Goal: Task Accomplishment & Management: Manage account settings

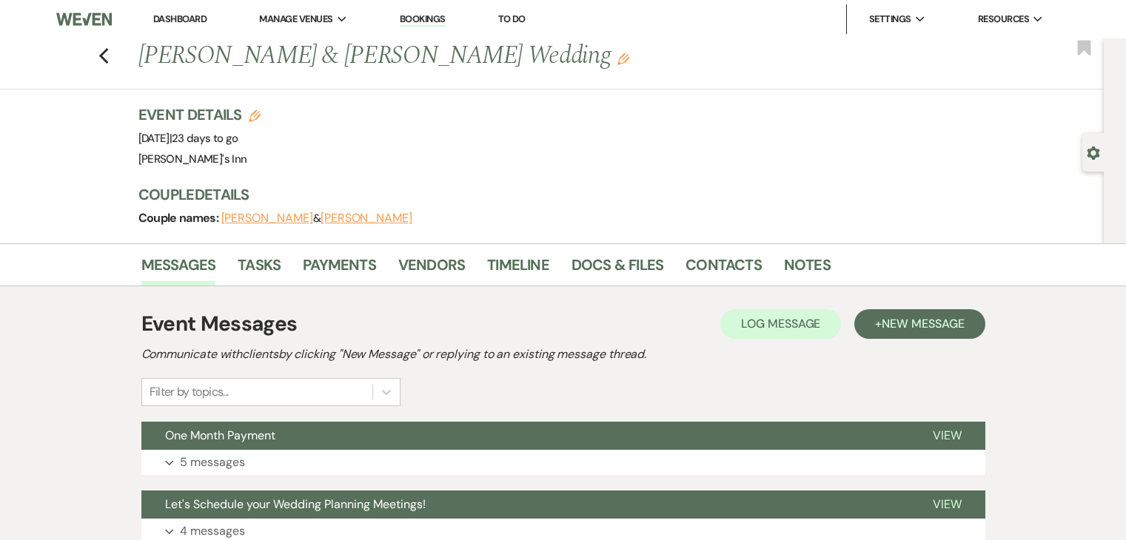
scroll to position [258, 0]
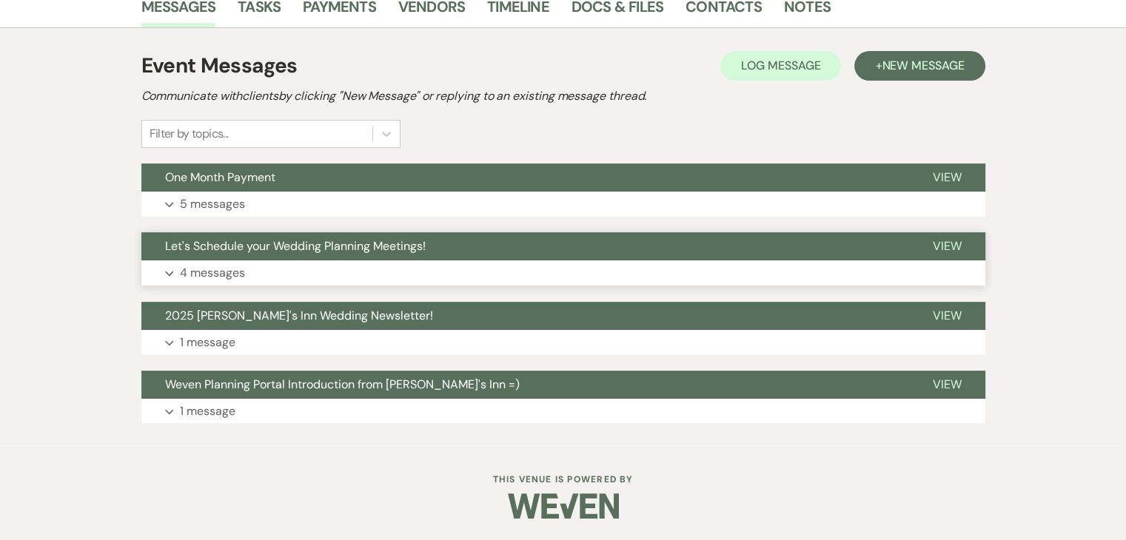
click at [214, 273] on p "4 messages" at bounding box center [212, 272] width 65 height 19
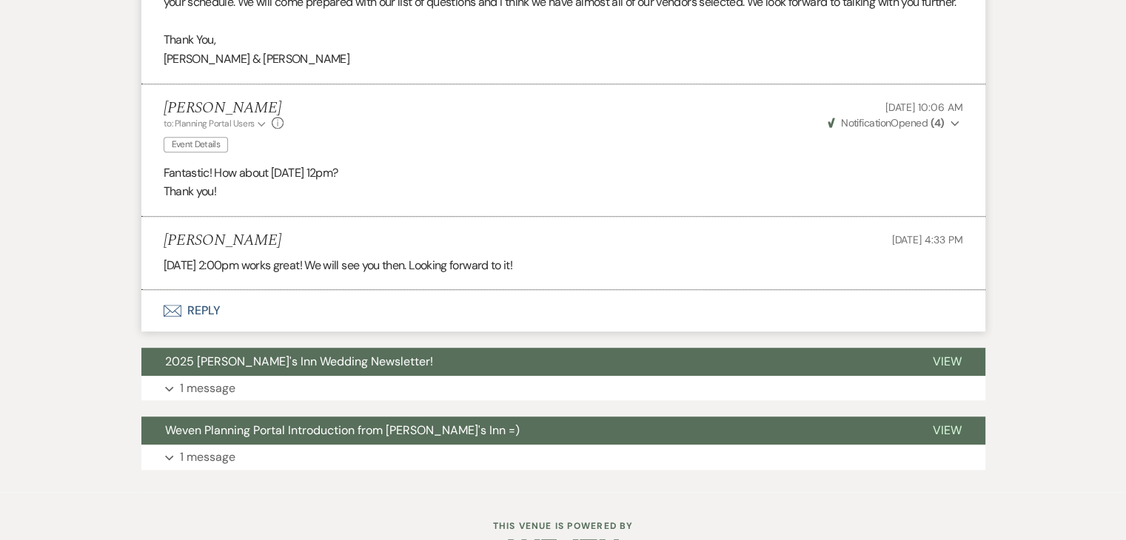
scroll to position [998, 0]
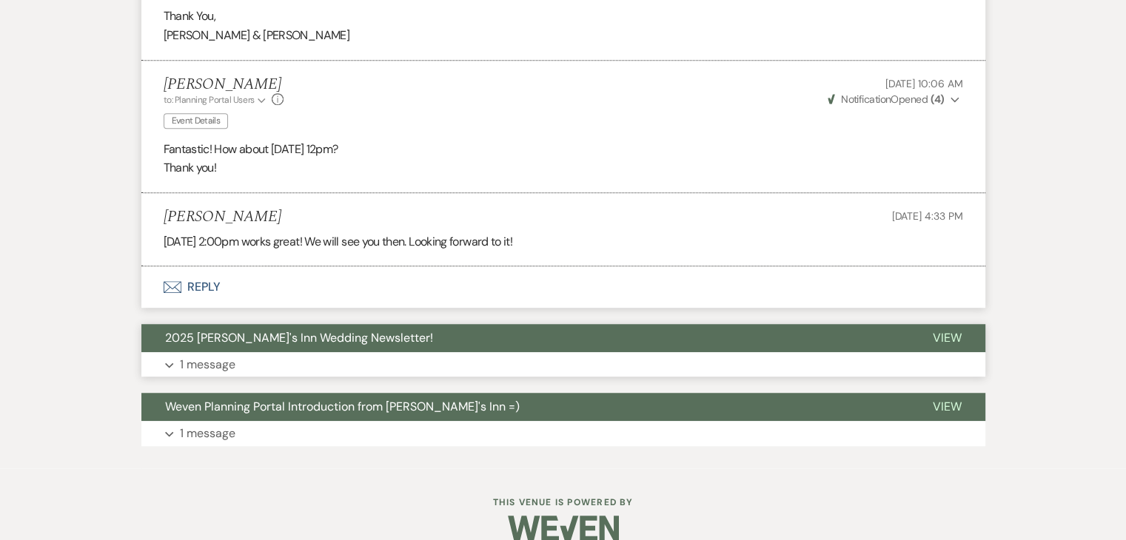
click at [255, 377] on button "Expand 1 message" at bounding box center [563, 364] width 844 height 25
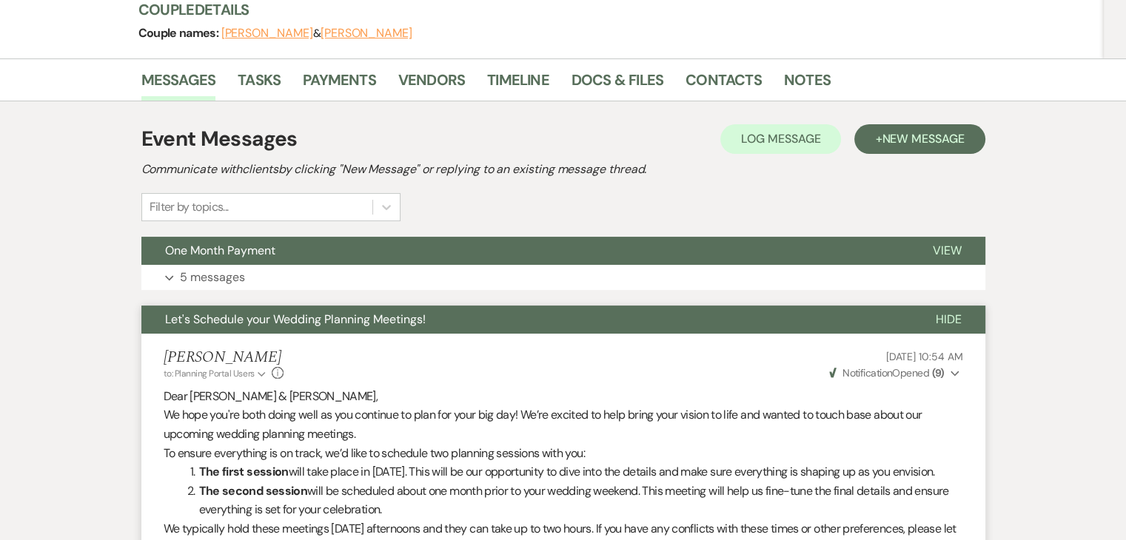
scroll to position [110, 0]
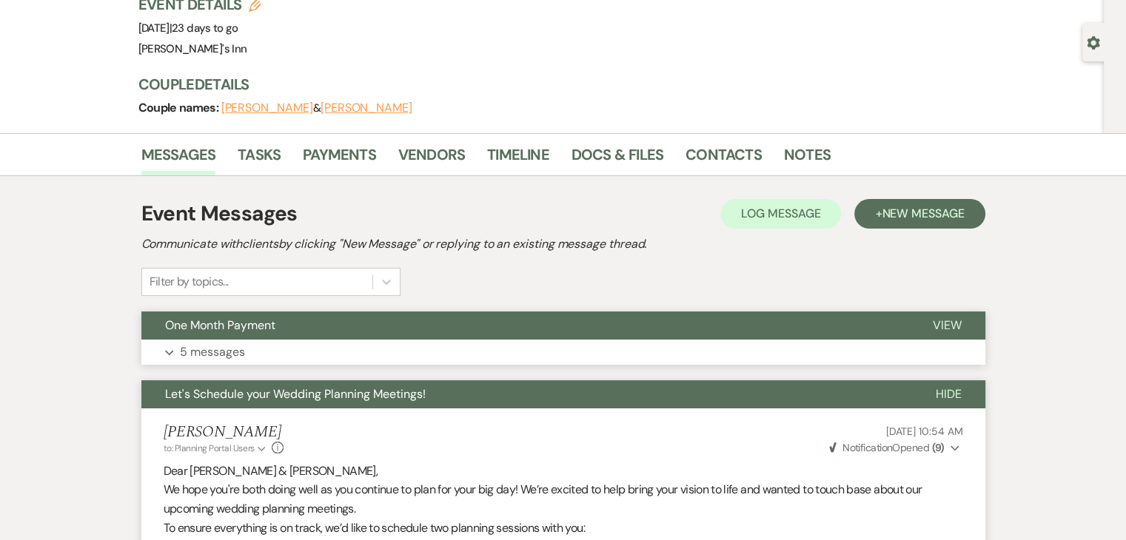
click at [241, 352] on p "5 messages" at bounding box center [212, 352] width 65 height 19
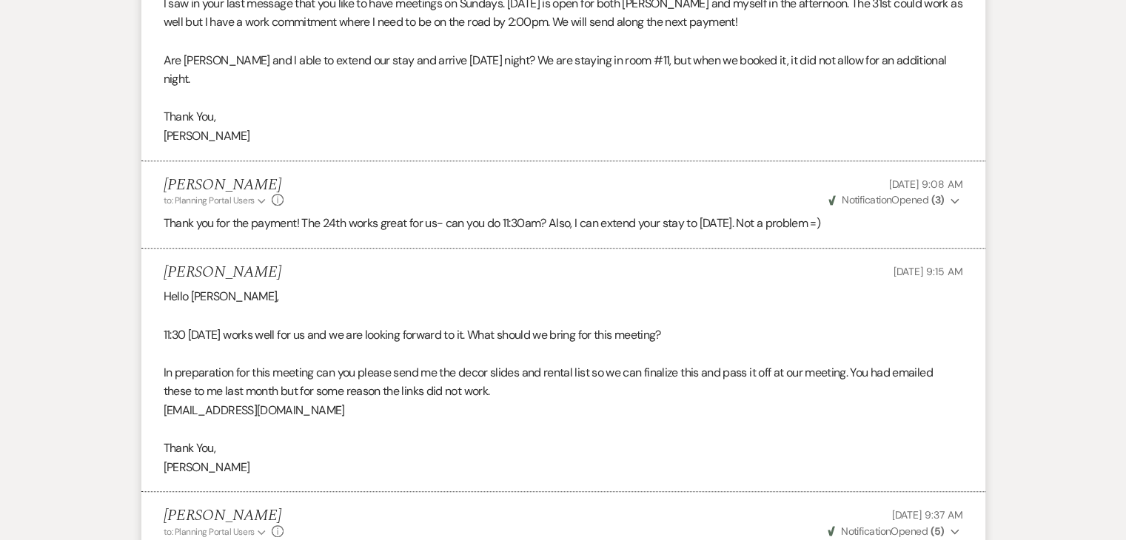
scroll to position [702, 0]
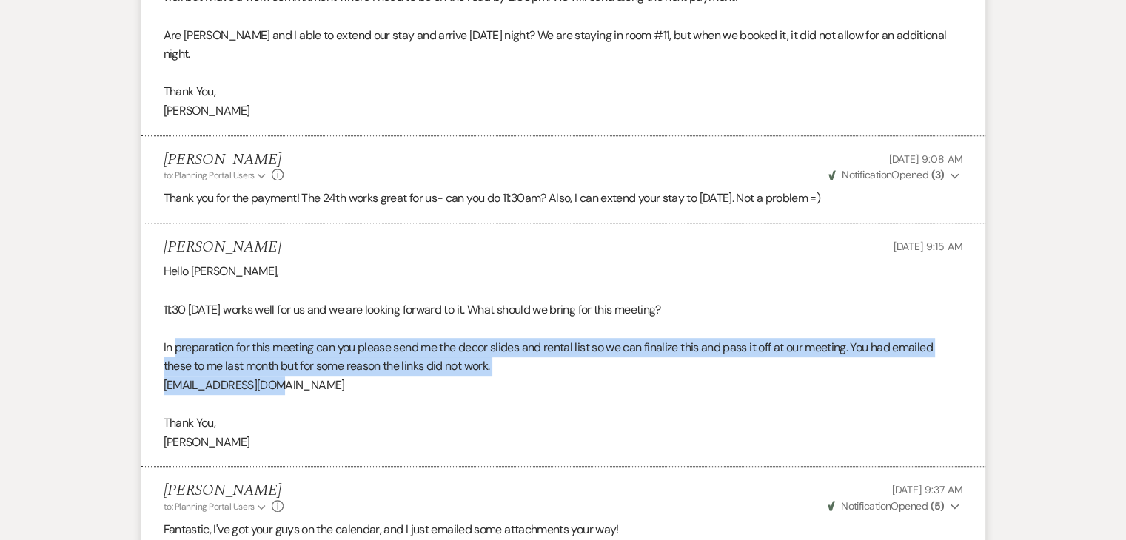
drag, startPoint x: 281, startPoint y: 370, endPoint x: 178, endPoint y: 332, distance: 110.5
click at [178, 332] on div "Hello [PERSON_NAME], 11:30 [DATE] works well for us and we are looking forward …" at bounding box center [563, 356] width 799 height 189
click at [235, 345] on p "In preparation for this meeting can you please send me the decor slides and ren…" at bounding box center [563, 357] width 799 height 38
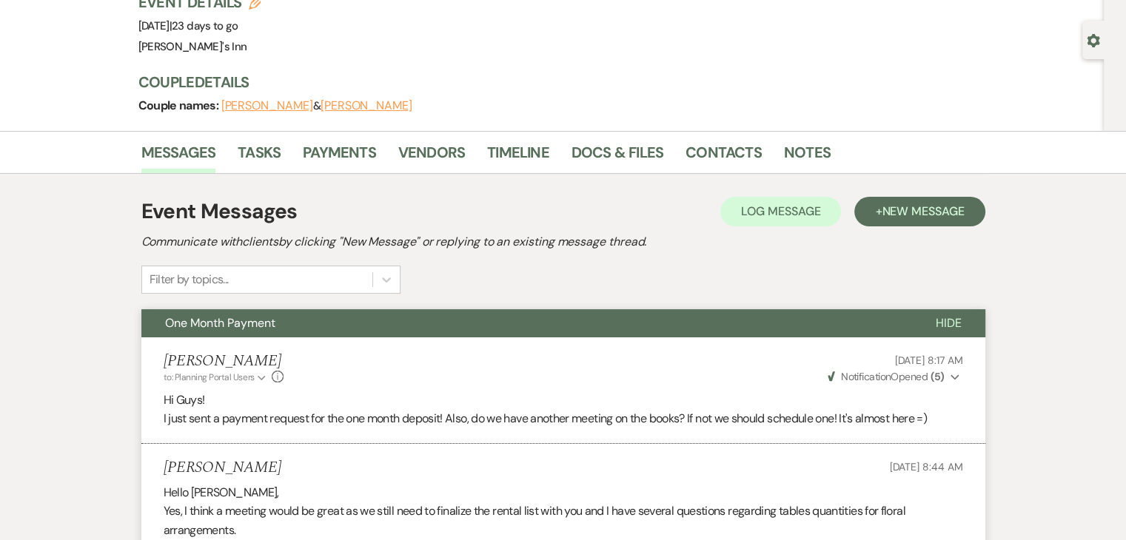
scroll to position [110, 0]
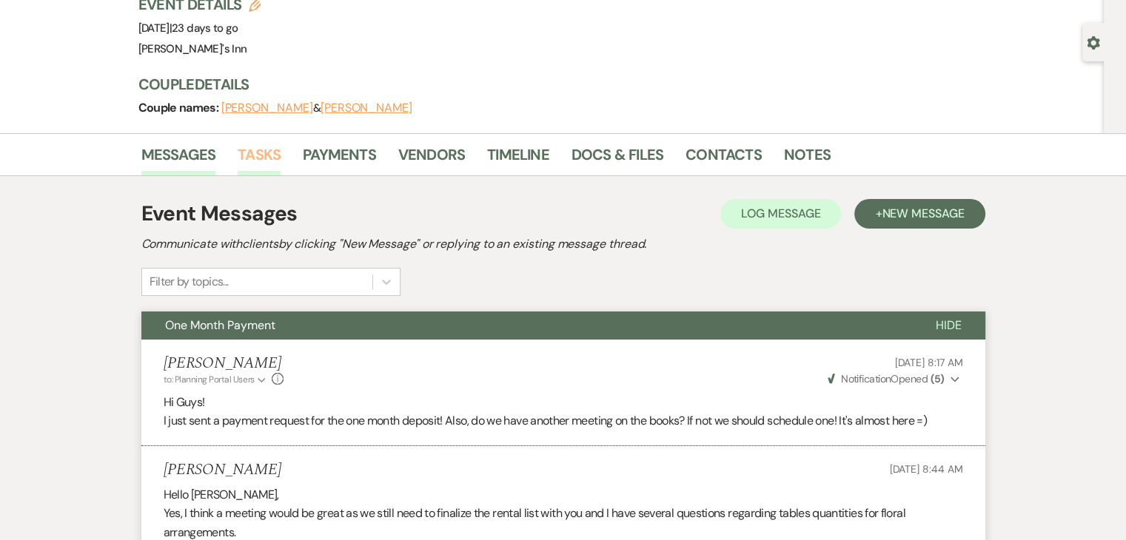
click at [261, 154] on link "Tasks" at bounding box center [259, 159] width 43 height 33
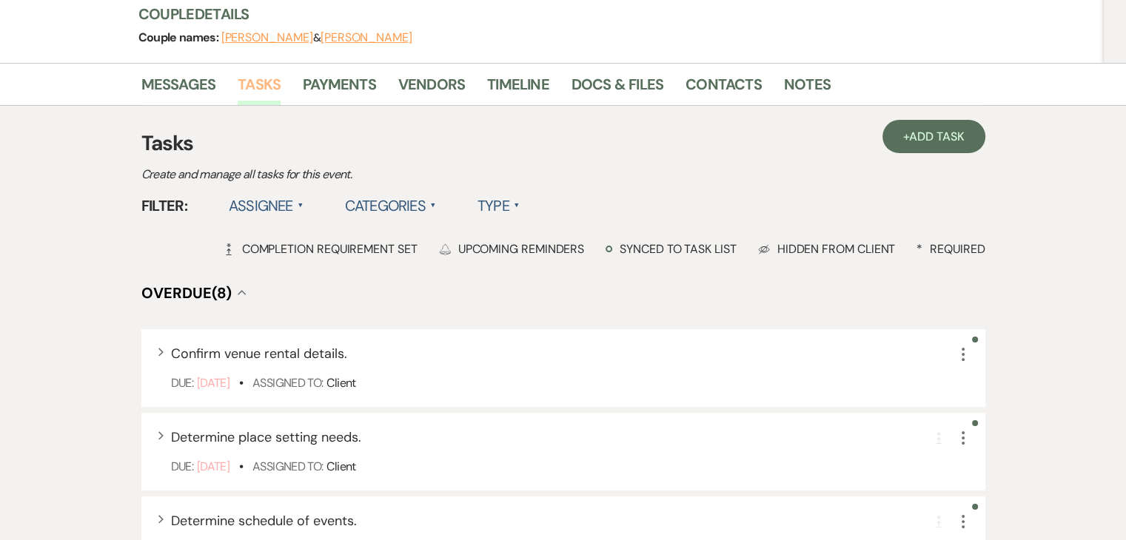
scroll to position [148, 0]
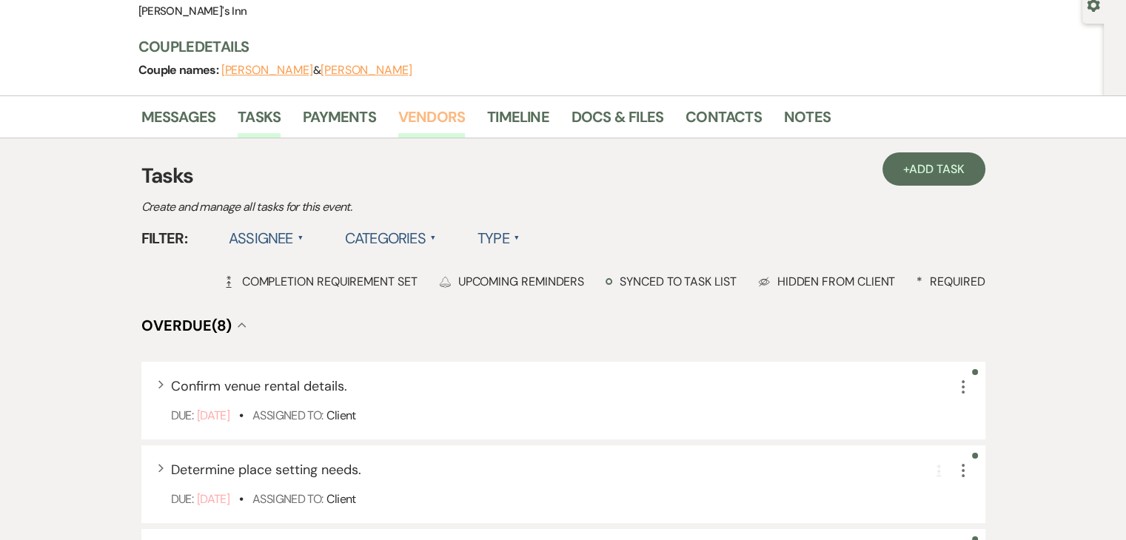
click at [432, 113] on link "Vendors" at bounding box center [431, 121] width 67 height 33
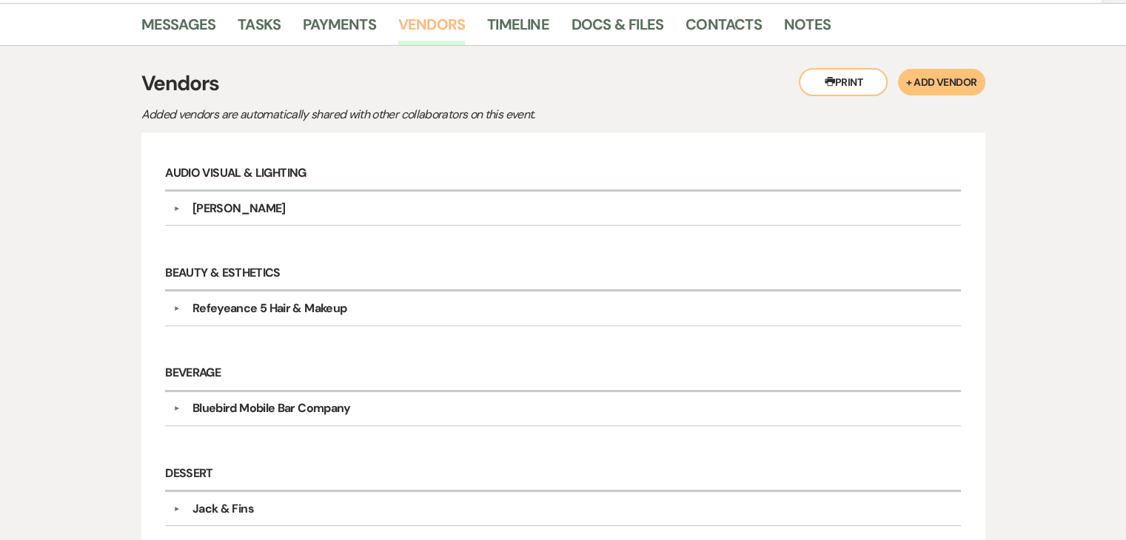
scroll to position [148, 0]
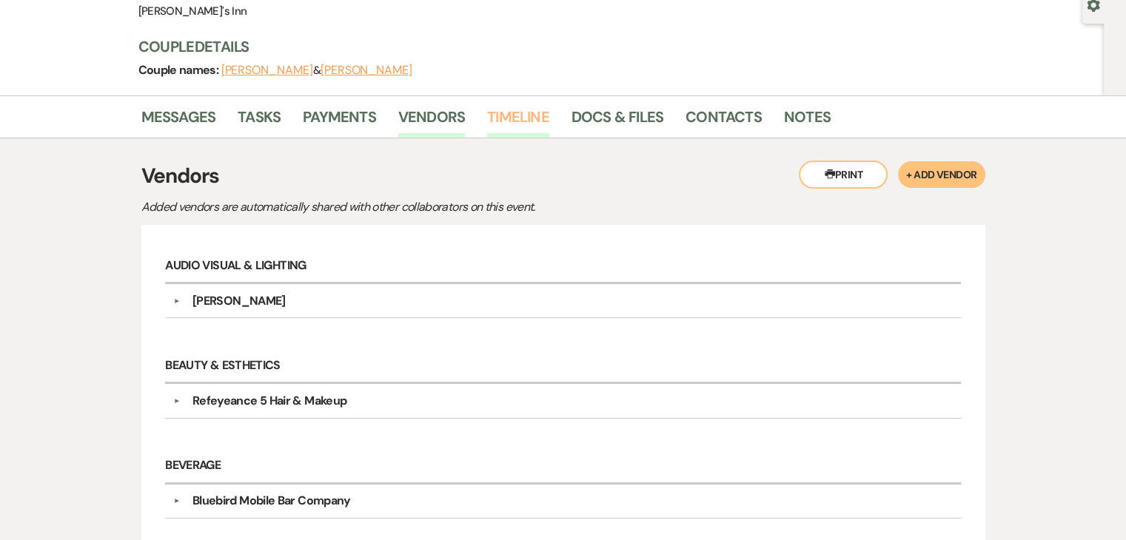
click at [491, 105] on link "Timeline" at bounding box center [518, 121] width 62 height 33
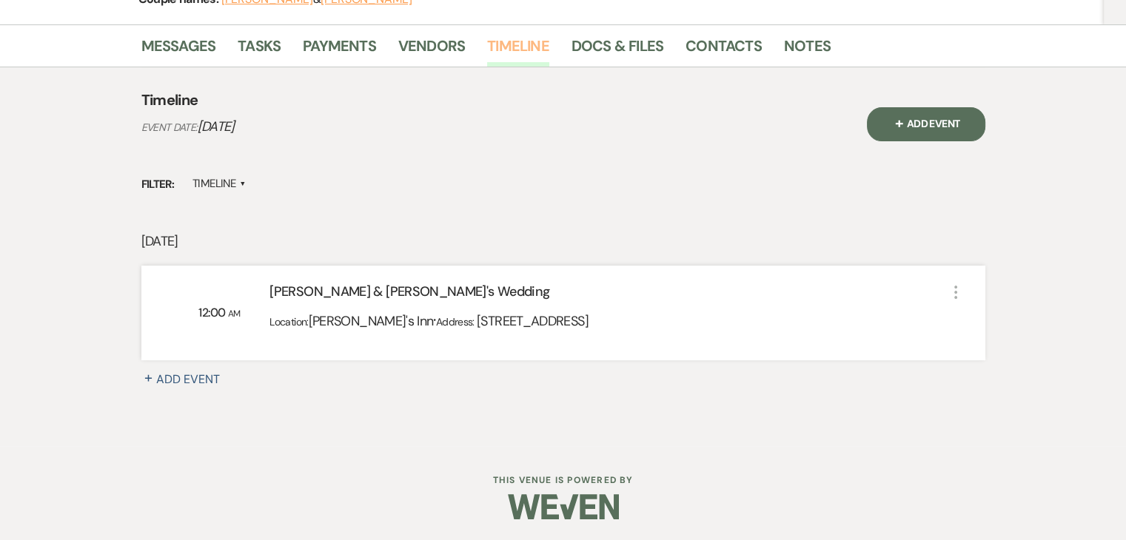
scroll to position [220, 0]
click at [628, 36] on link "Docs & Files" at bounding box center [617, 49] width 92 height 33
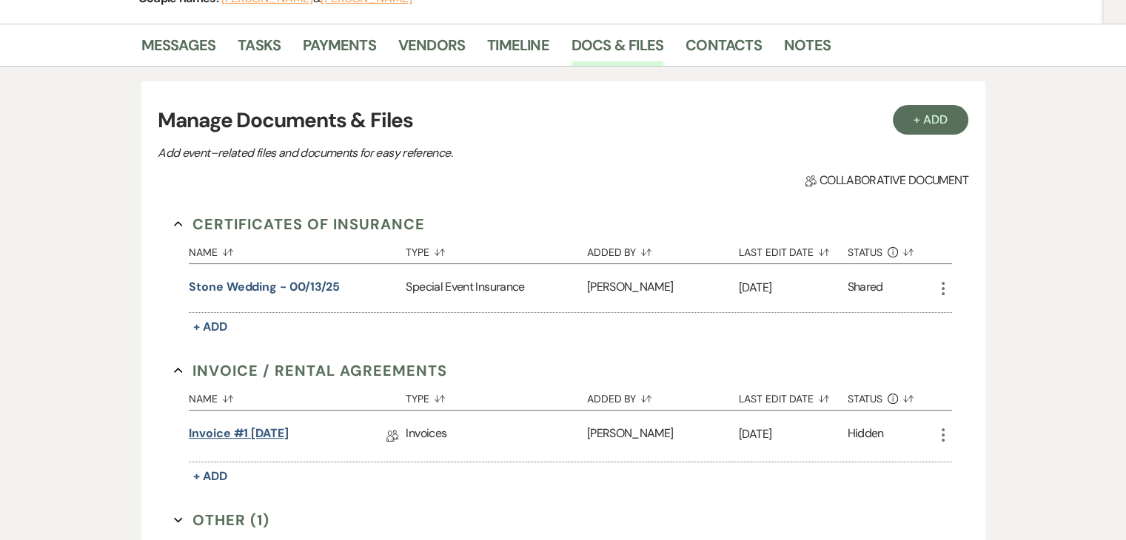
click at [263, 432] on link "Invoice #1 [DATE]" at bounding box center [239, 436] width 100 height 23
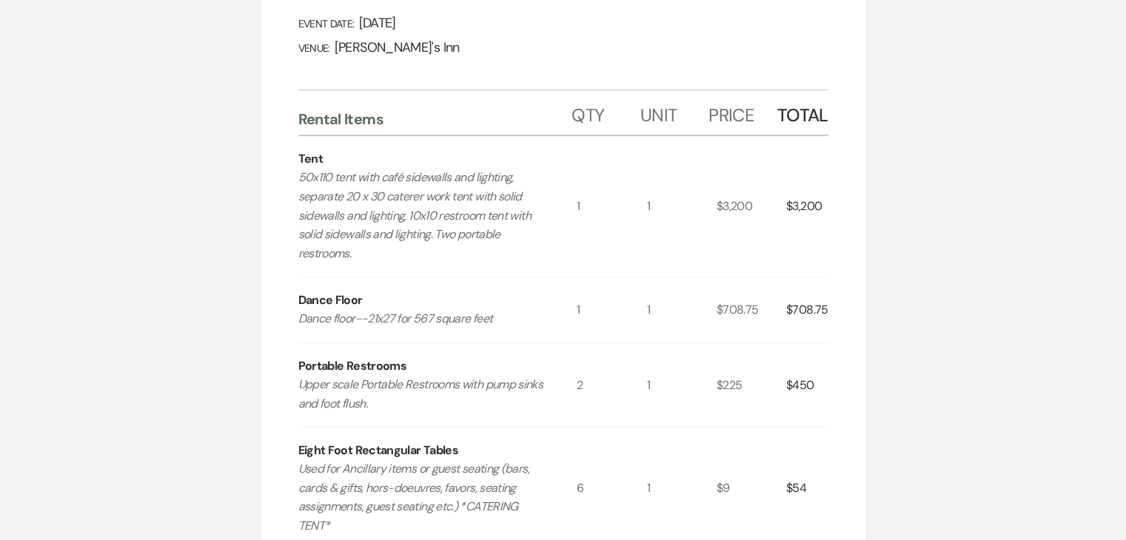
scroll to position [444, 0]
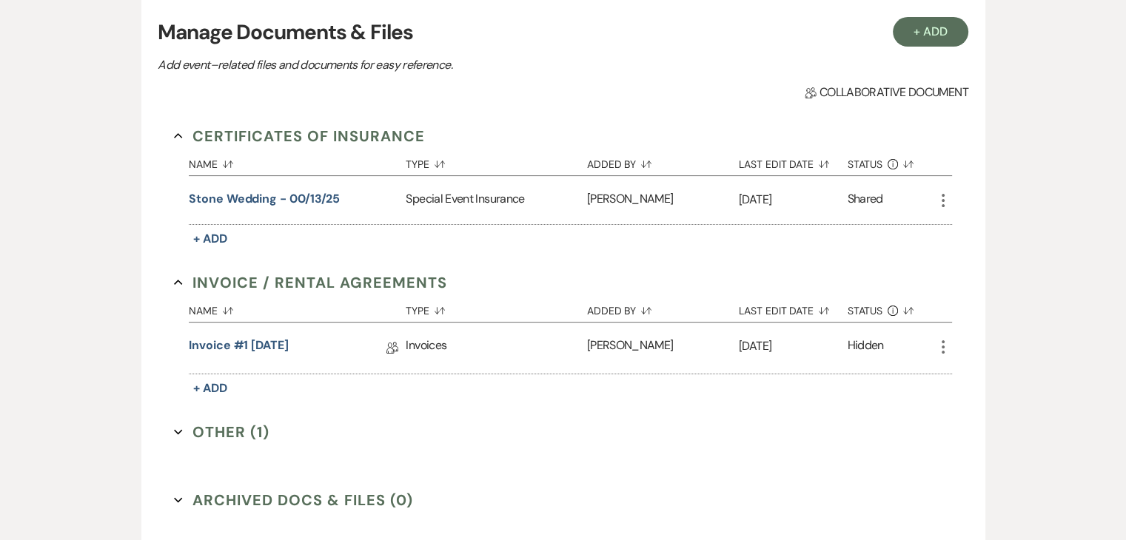
scroll to position [295, 0]
